Goal: Task Accomplishment & Management: Manage account settings

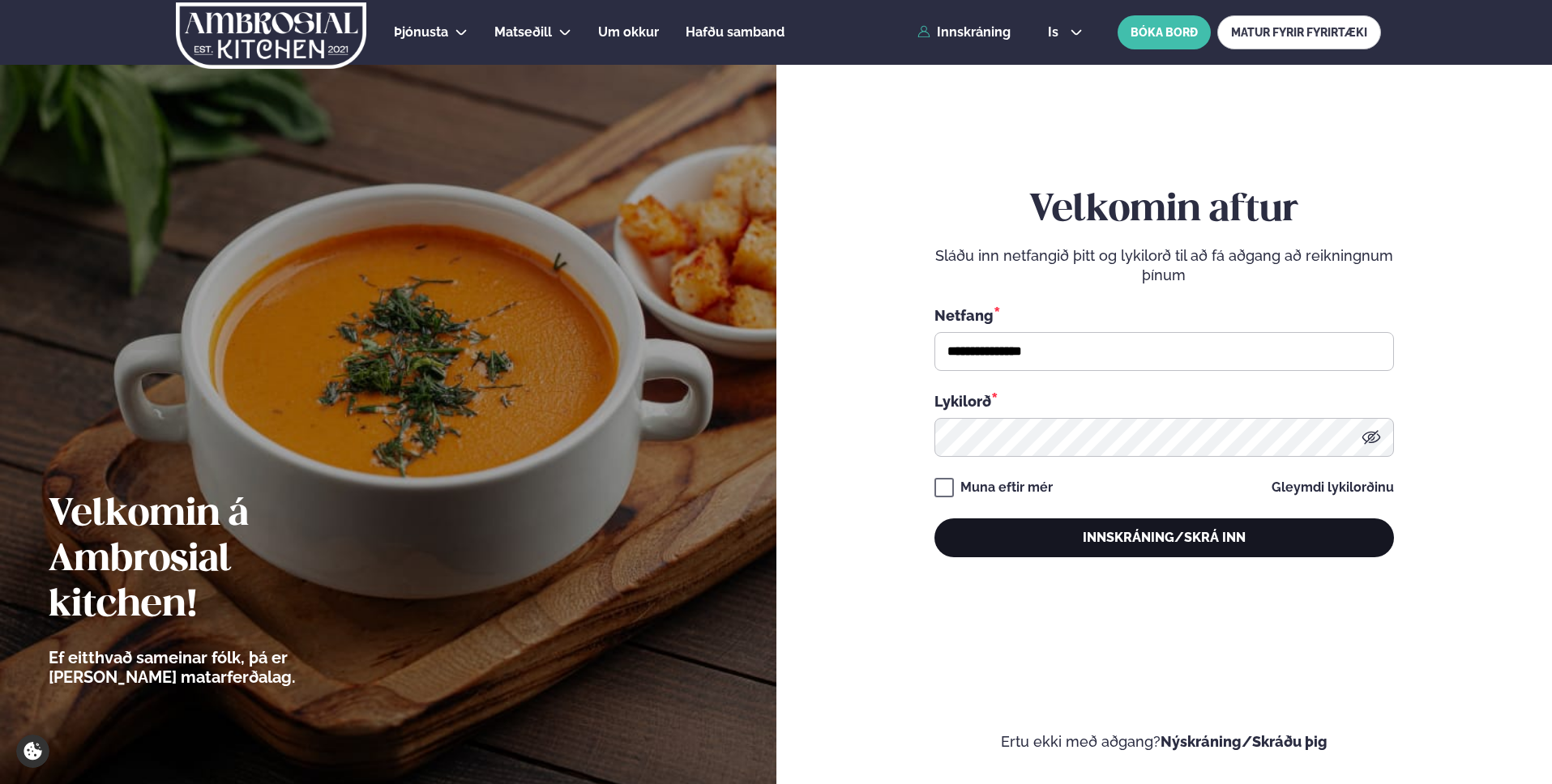
click at [1107, 542] on button "Innskráning/Skrá inn" at bounding box center [1164, 538] width 460 height 39
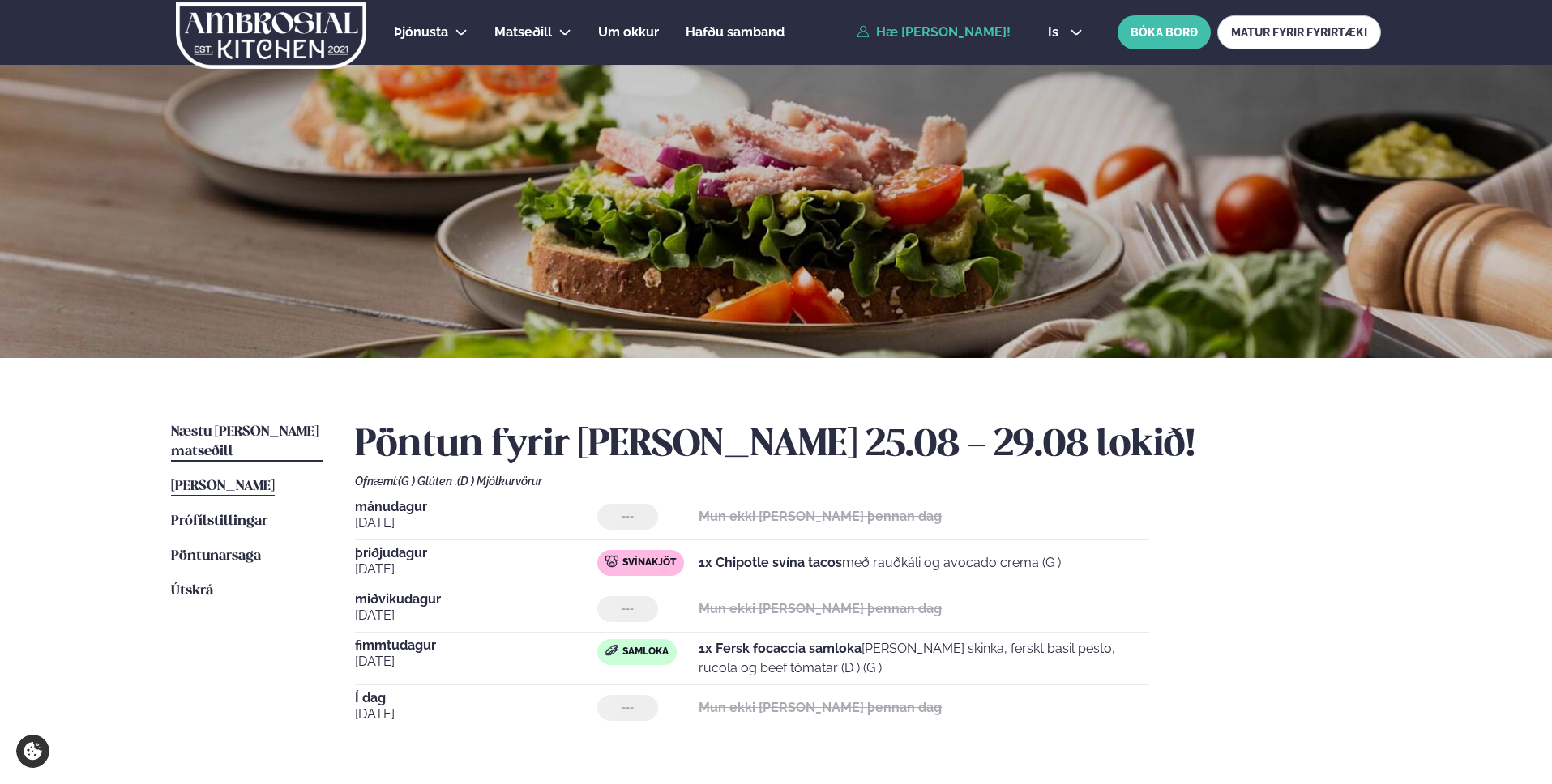
click at [263, 432] on span "Næstu [PERSON_NAME] matseðill" at bounding box center [245, 443] width 148 height 34
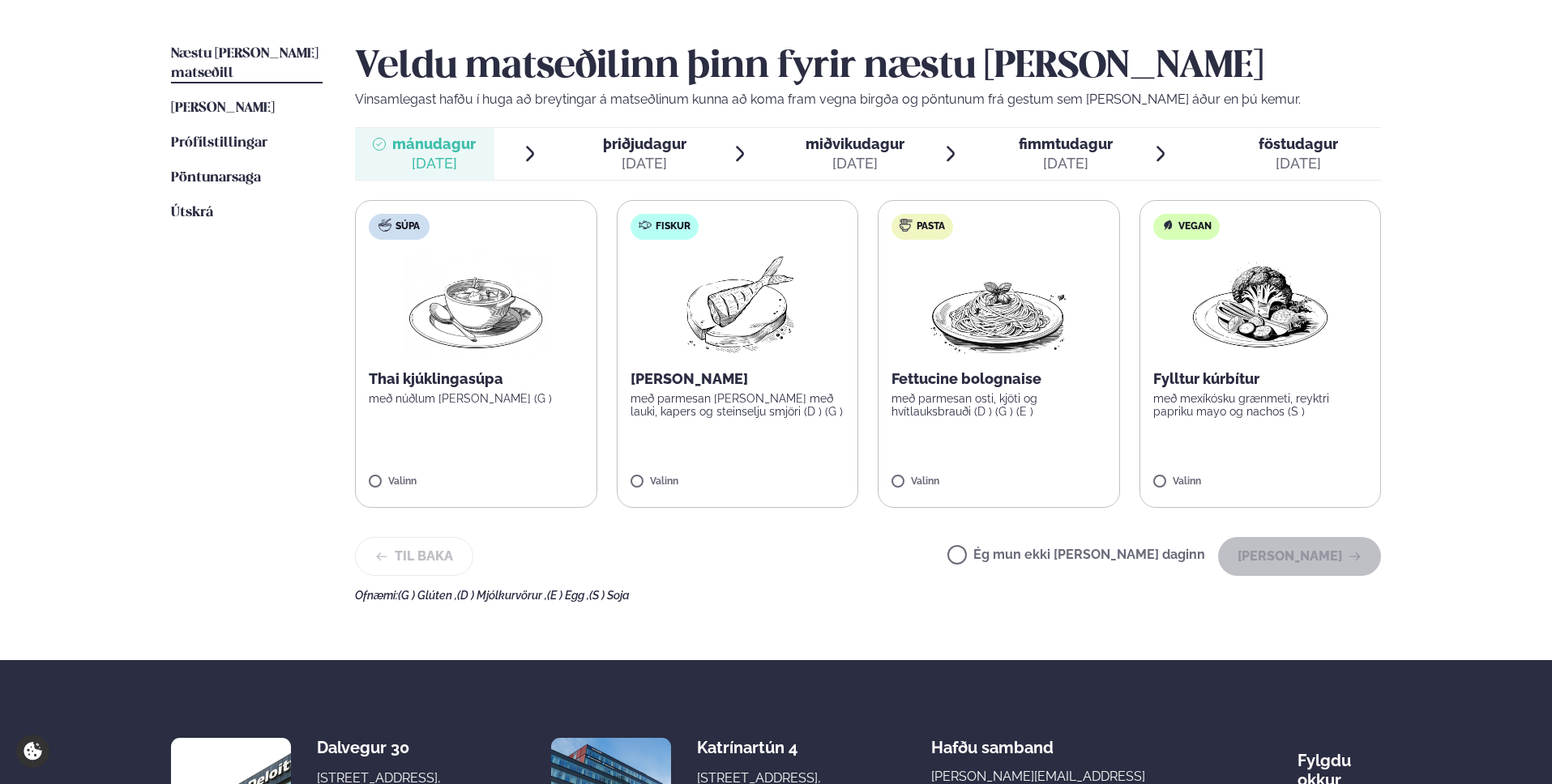
scroll to position [376, 0]
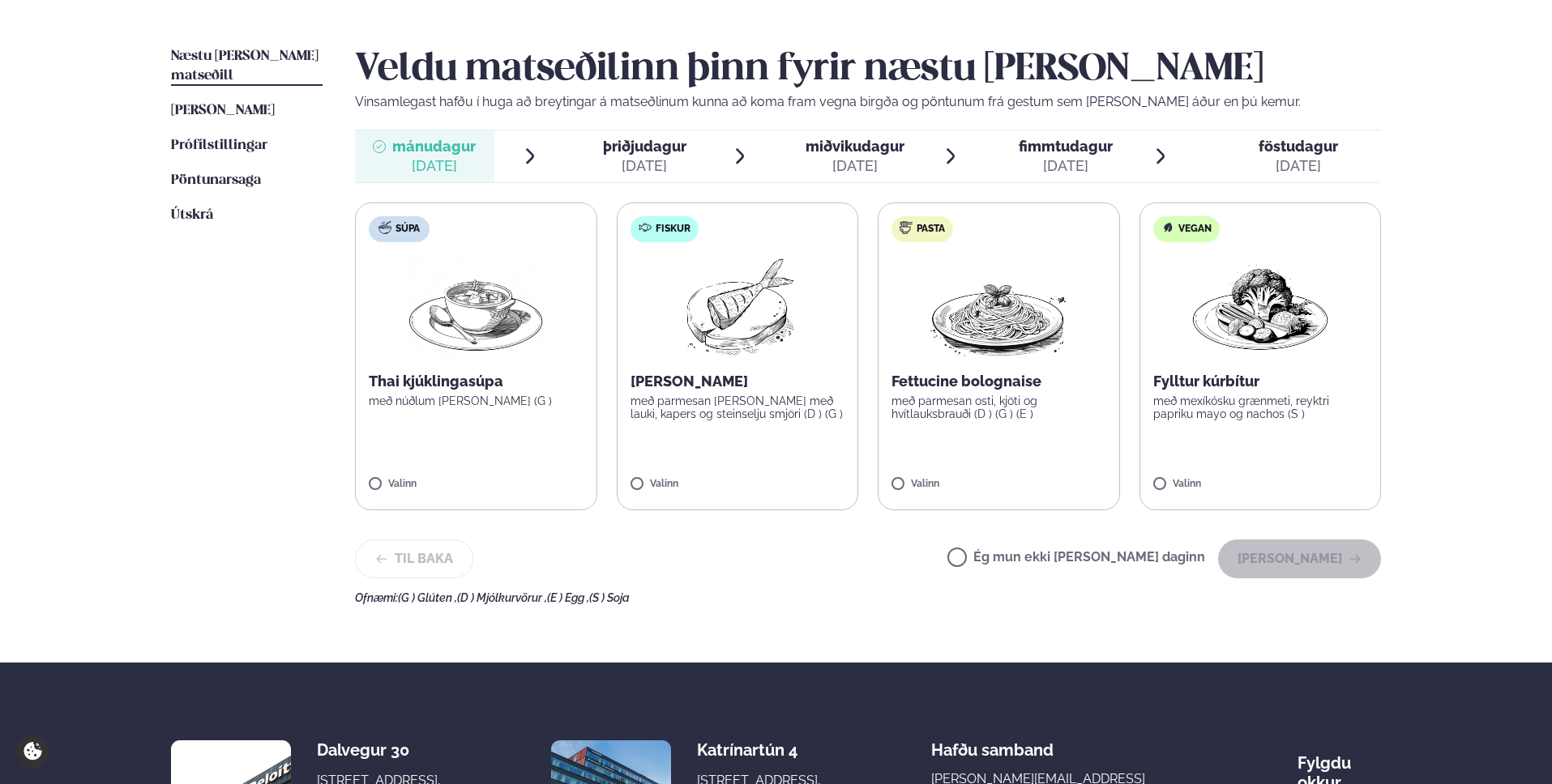
click at [1050, 556] on label "Ég mun ekki [PERSON_NAME] daginn" at bounding box center [1076, 559] width 257 height 17
click at [1323, 567] on button "[PERSON_NAME]" at bounding box center [1299, 559] width 163 height 39
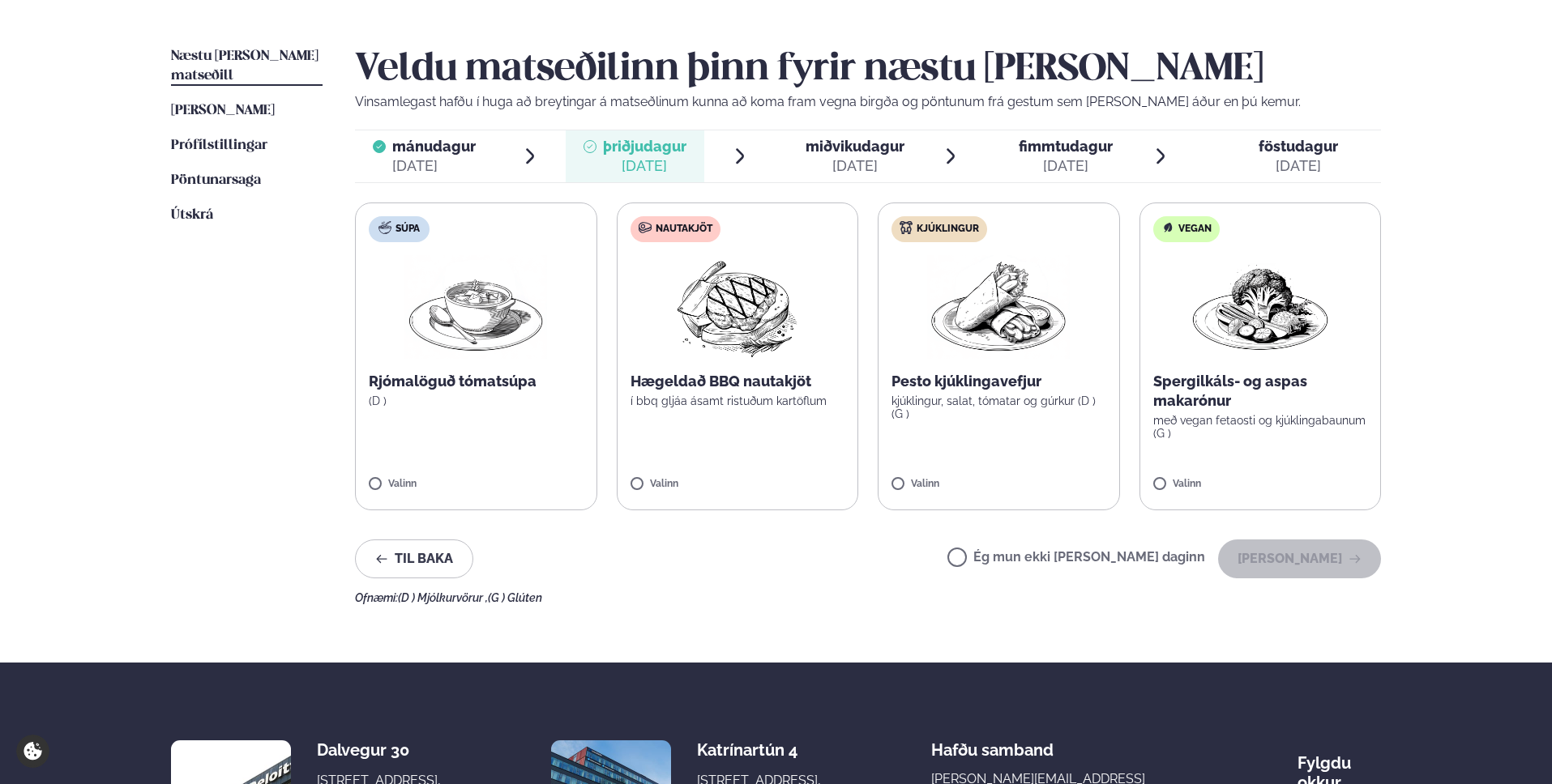
click at [955, 456] on label "Kjúklingur Pesto kjúklingavefjur kjúklingur, salat, tómatar og gúrkur (D ) (G )…" at bounding box center [999, 356] width 242 height 308
click at [1301, 558] on button "[PERSON_NAME]" at bounding box center [1299, 559] width 163 height 39
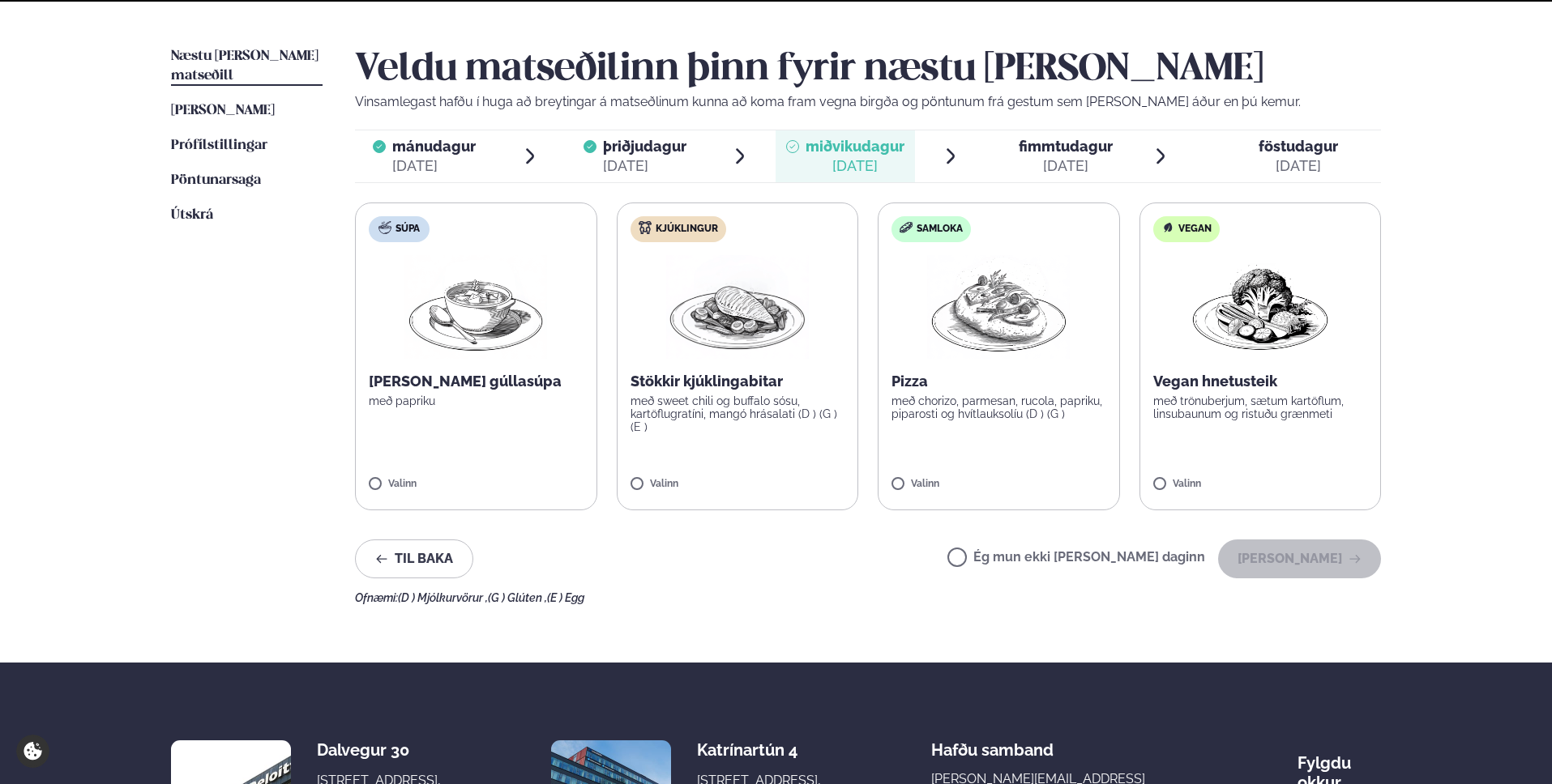
click at [1096, 554] on label "Ég mun ekki [PERSON_NAME] daginn" at bounding box center [1076, 559] width 257 height 17
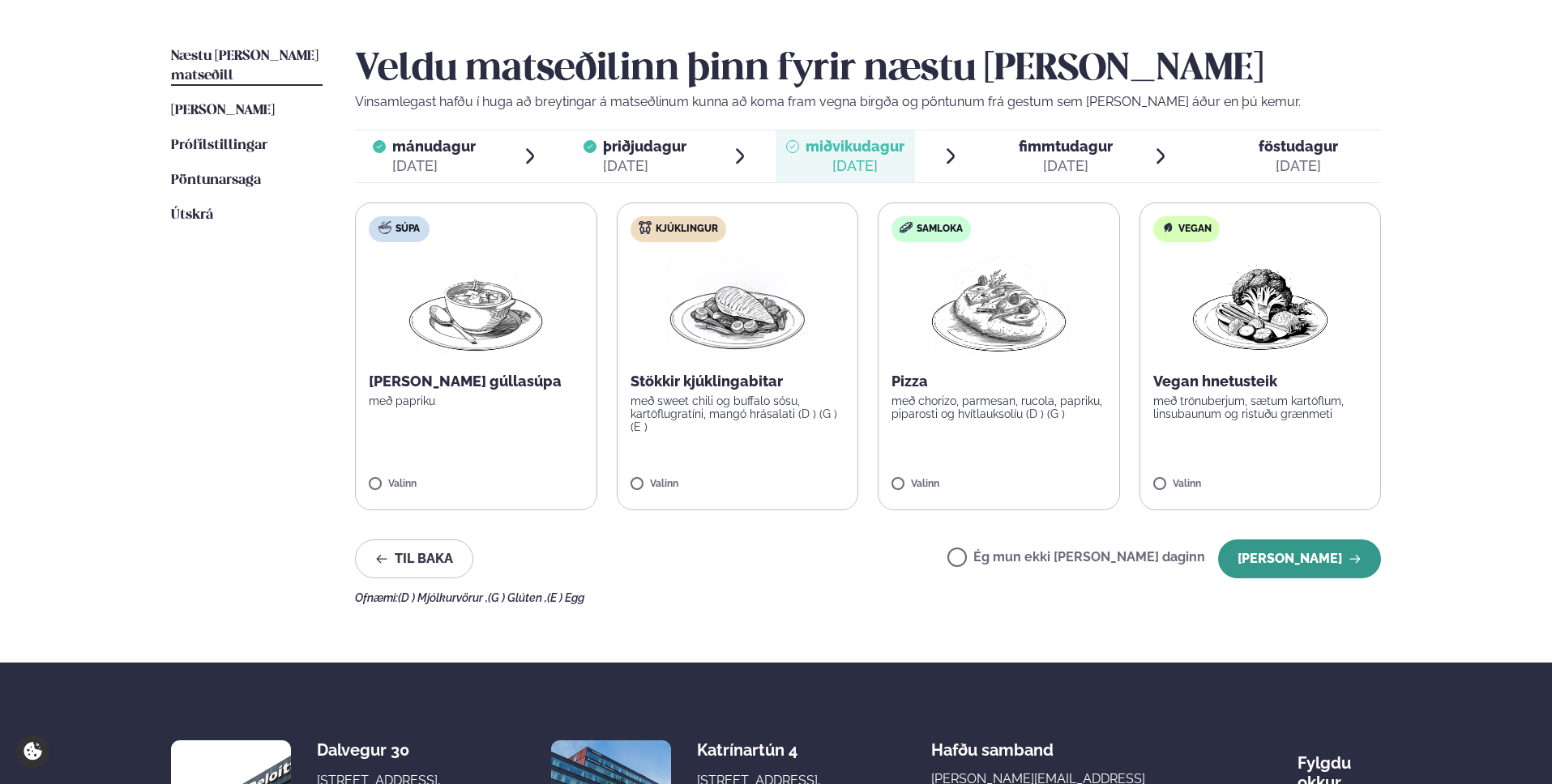
click at [1273, 560] on button "[PERSON_NAME]" at bounding box center [1299, 559] width 163 height 39
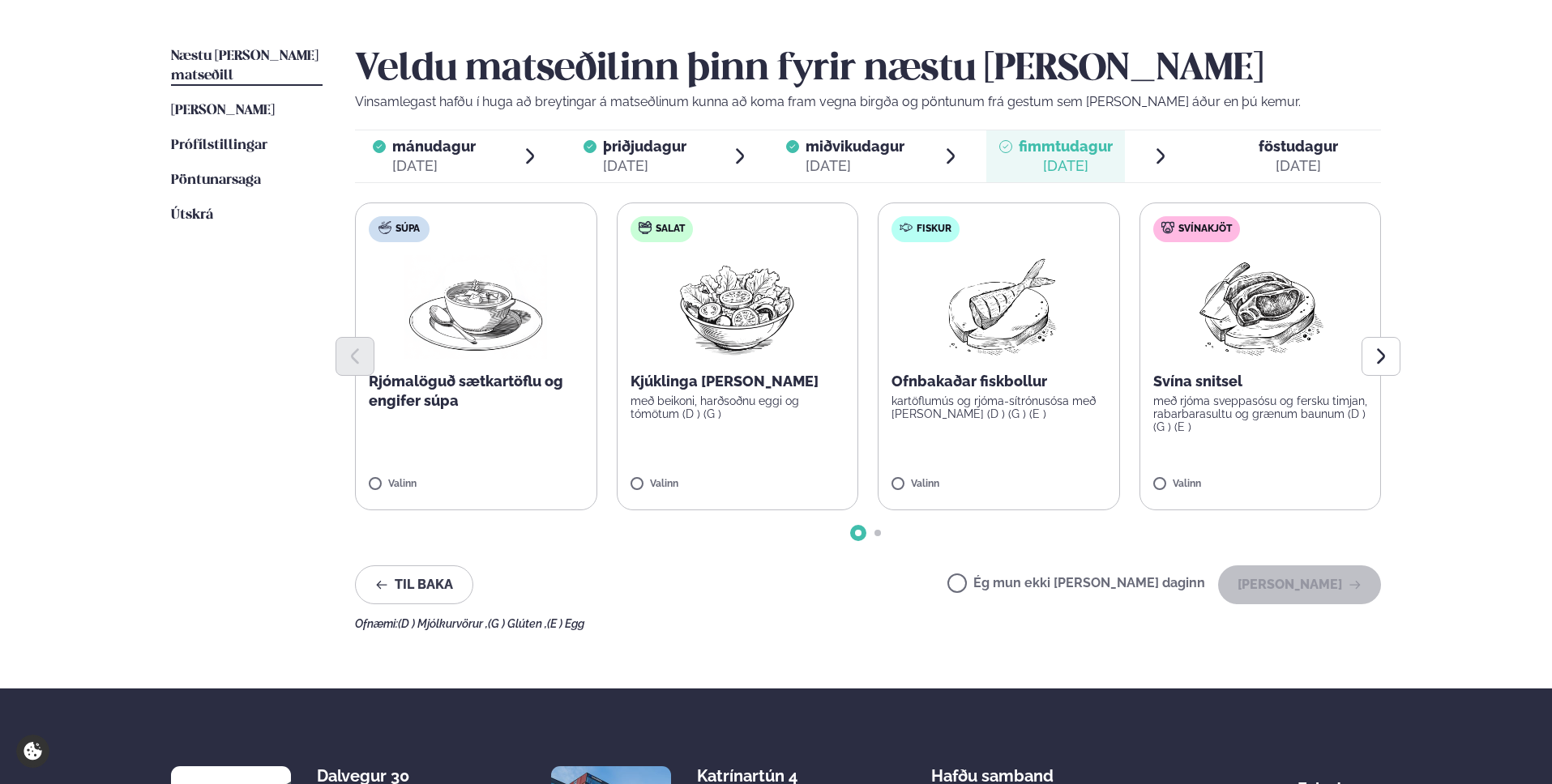
click at [1176, 477] on label "Svínakjöt Svína snitsel með rjóma sveppasósu og fersku timjan, rabarbarasultu o…" at bounding box center [1260, 356] width 242 height 308
click at [1305, 583] on button "[PERSON_NAME]" at bounding box center [1299, 585] width 163 height 39
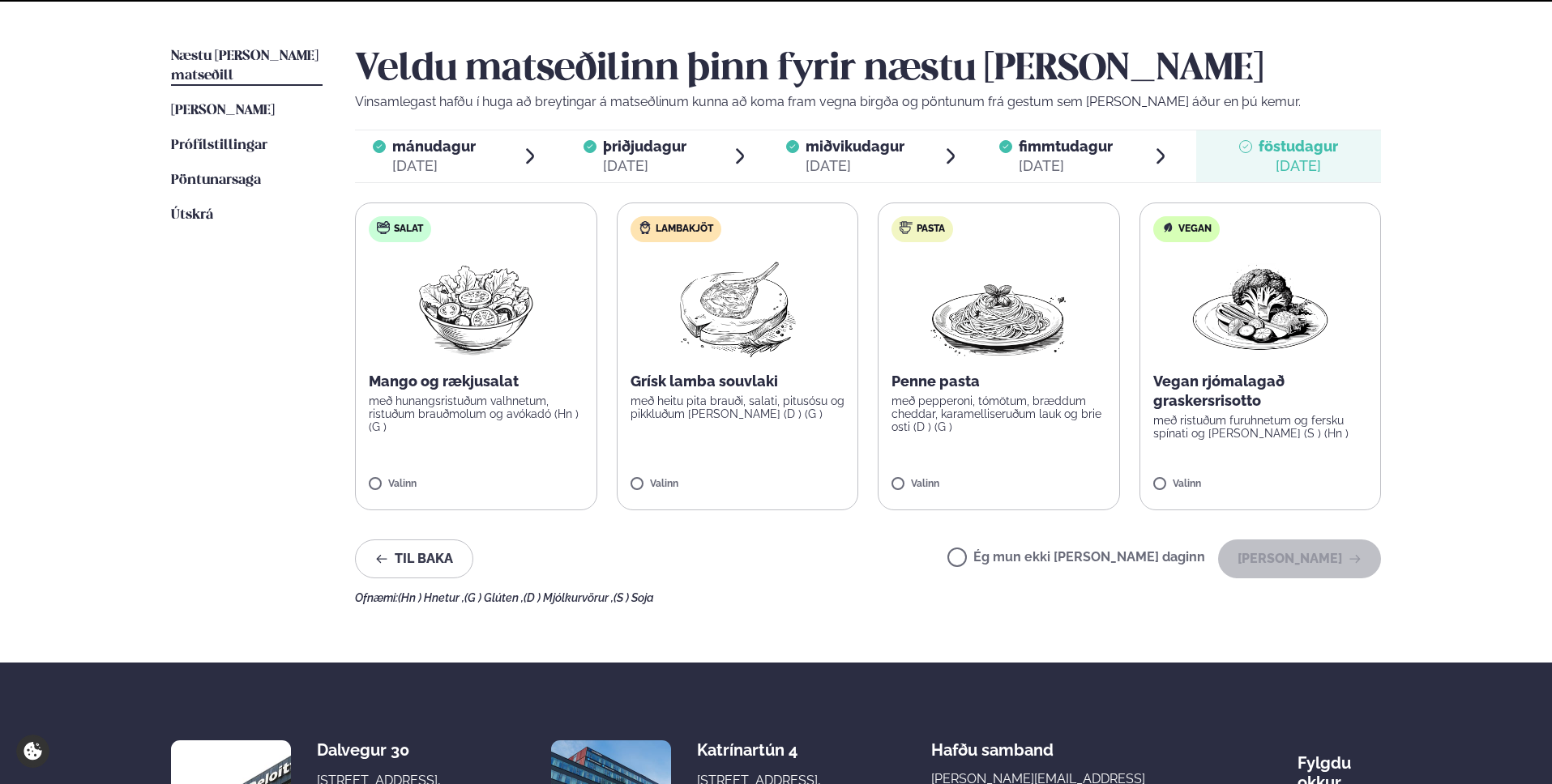
click at [1073, 571] on div "Ég mun ekki [PERSON_NAME] daginn [PERSON_NAME]" at bounding box center [1164, 559] width 433 height 39
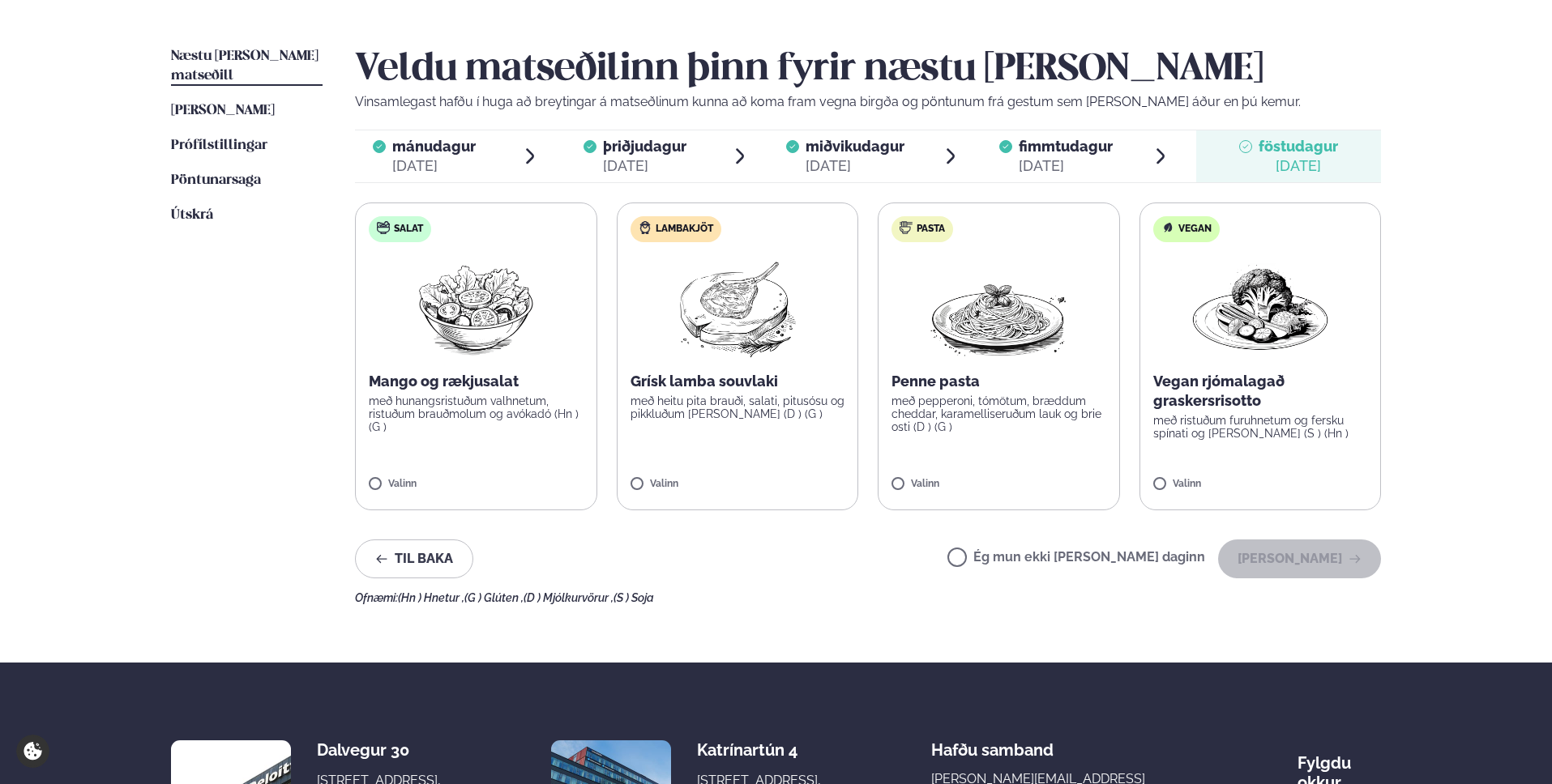
click at [1092, 559] on label "Ég mun ekki [PERSON_NAME] daginn" at bounding box center [1076, 559] width 257 height 17
click at [1314, 560] on button "[PERSON_NAME]" at bounding box center [1299, 559] width 163 height 39
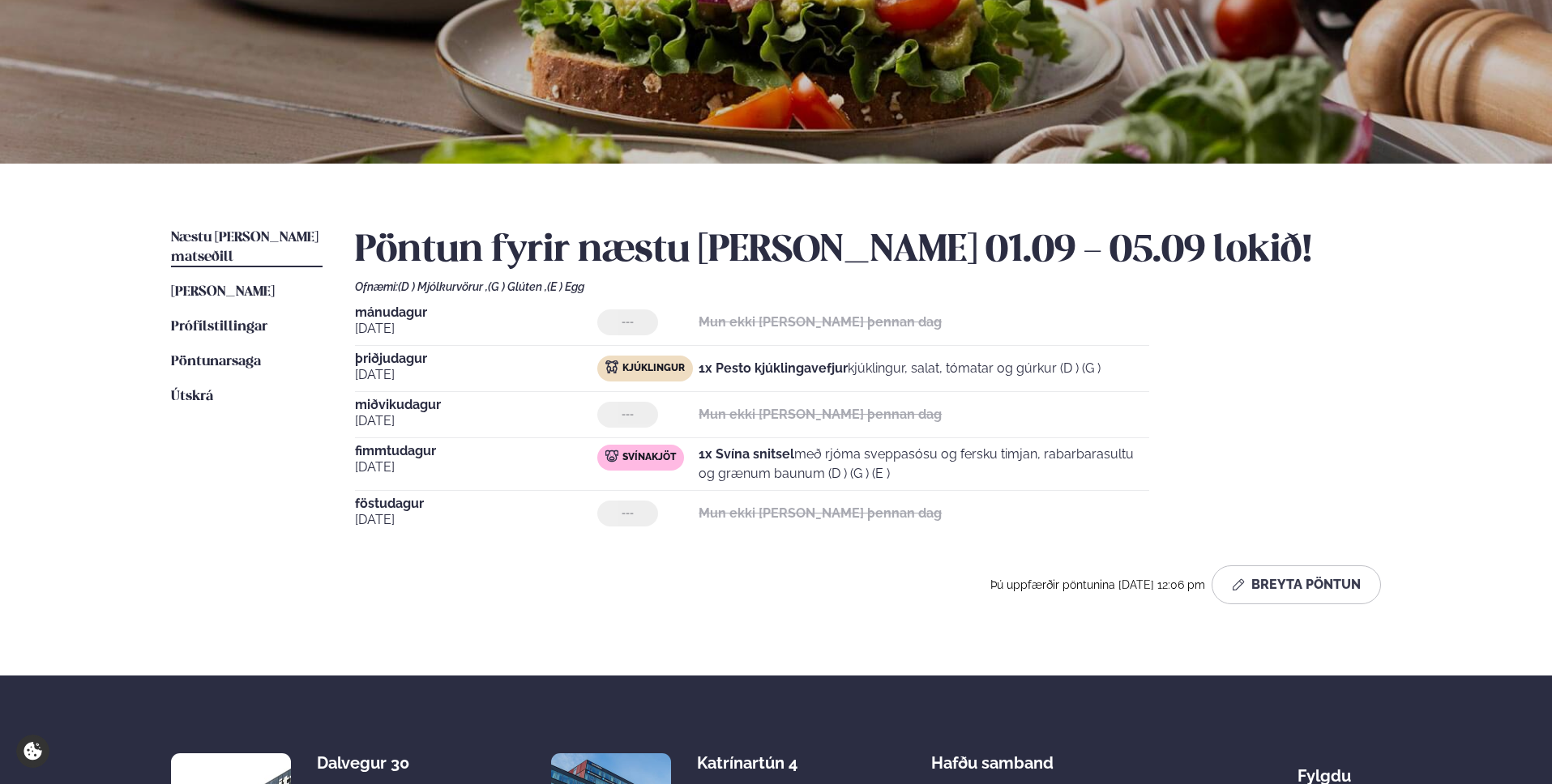
scroll to position [0, 0]
